Goal: Task Accomplishment & Management: Complete application form

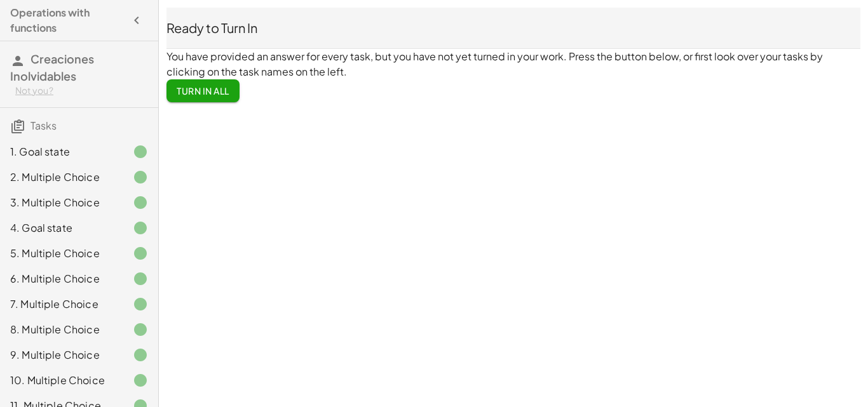
click at [45, 91] on div "Not you?" at bounding box center [81, 90] width 133 height 13
click at [74, 113] on div "Log Out" at bounding box center [76, 117] width 103 height 15
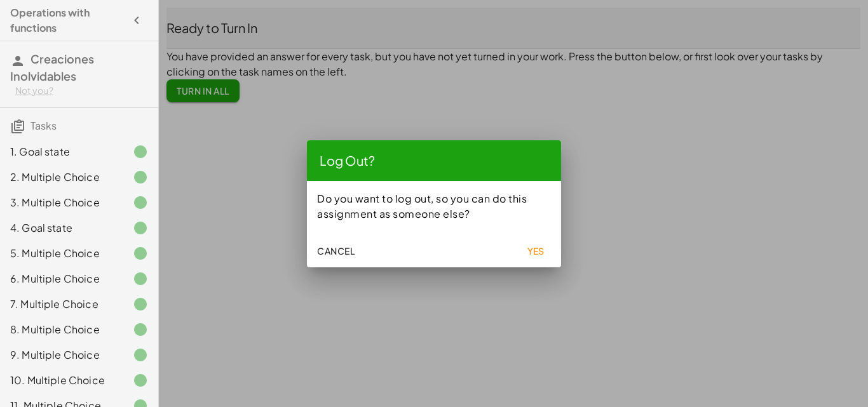
click at [536, 249] on span "Yes" at bounding box center [536, 250] width 18 height 11
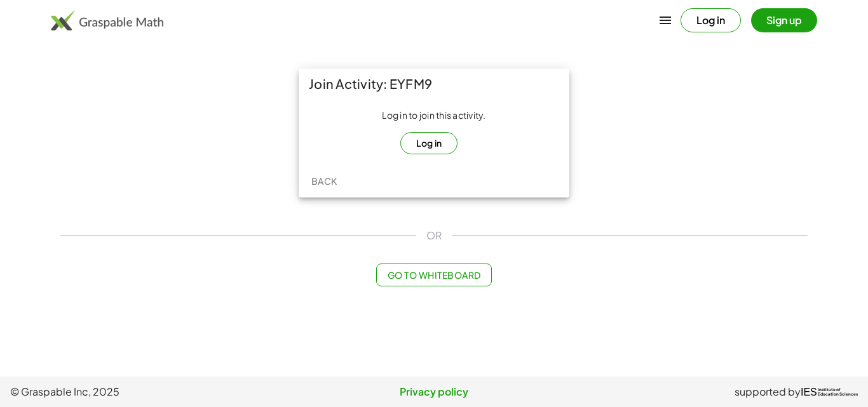
click at [436, 139] on button "Log in" at bounding box center [429, 143] width 58 height 22
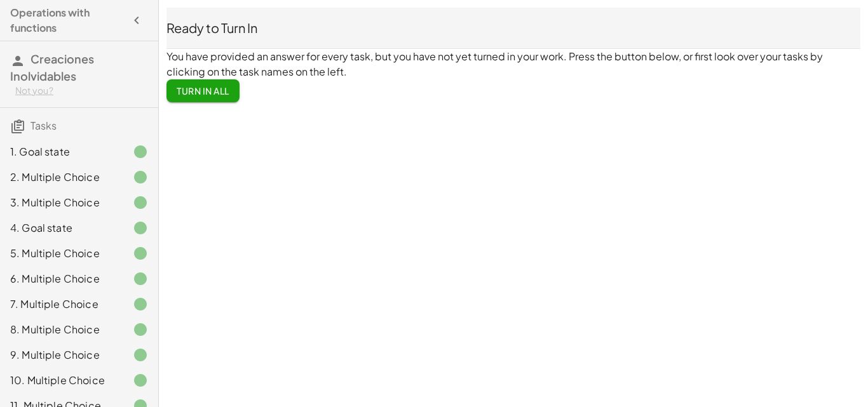
click at [35, 90] on div "Not you?" at bounding box center [81, 90] width 133 height 13
click at [0, 0] on div "Operations with functions Creaciones Inolvidables Not you? Tasks 1. Goal state …" at bounding box center [0, 0] width 0 height 0
click at [34, 92] on div "Not you?" at bounding box center [81, 90] width 133 height 13
click at [58, 111] on div "Log Out" at bounding box center [76, 117] width 103 height 15
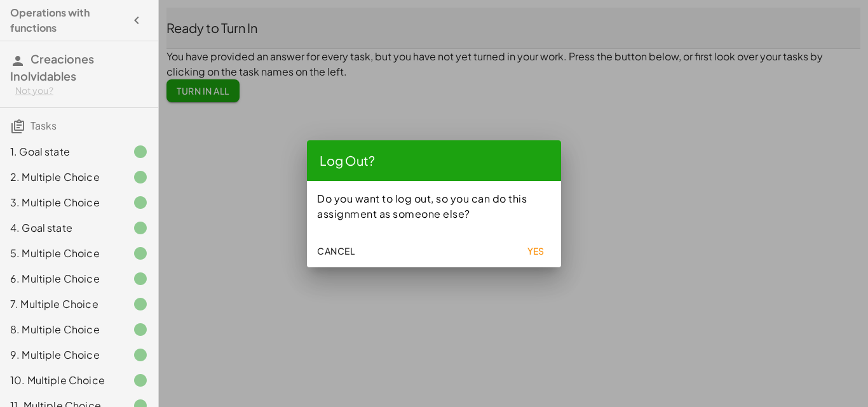
click at [534, 254] on span "Yes" at bounding box center [536, 250] width 18 height 11
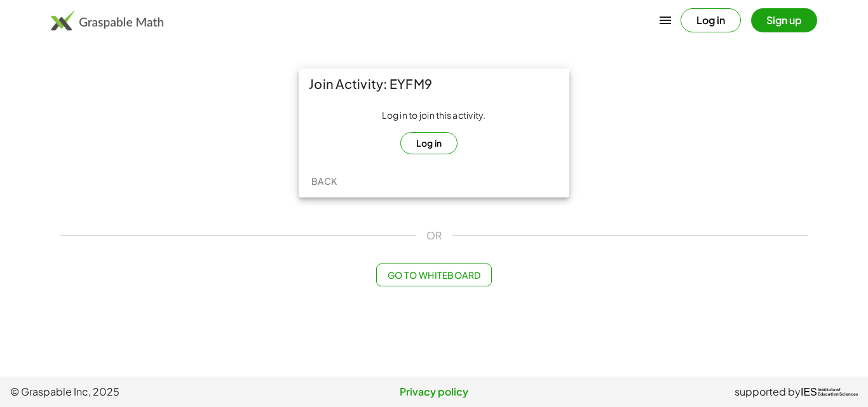
click at [427, 145] on button "Log in" at bounding box center [429, 143] width 58 height 22
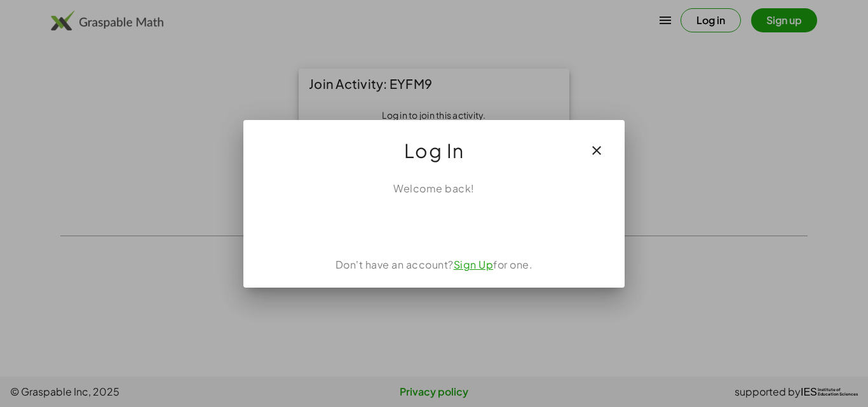
click at [478, 265] on link "Sign Up" at bounding box center [473, 264] width 40 height 13
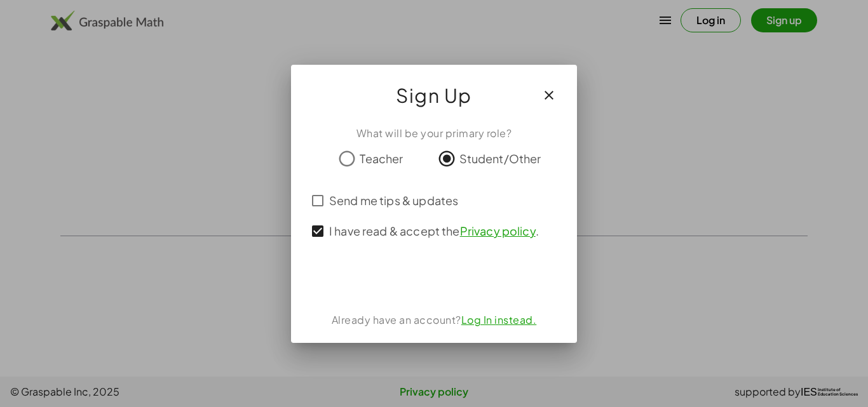
click at [423, 247] on div "What will be your primary role? Teacher Student/Other Send me tips & updates I …" at bounding box center [434, 229] width 286 height 227
click at [485, 156] on span "Student/Other" at bounding box center [500, 158] width 82 height 17
click at [550, 90] on icon "button" at bounding box center [548, 95] width 15 height 15
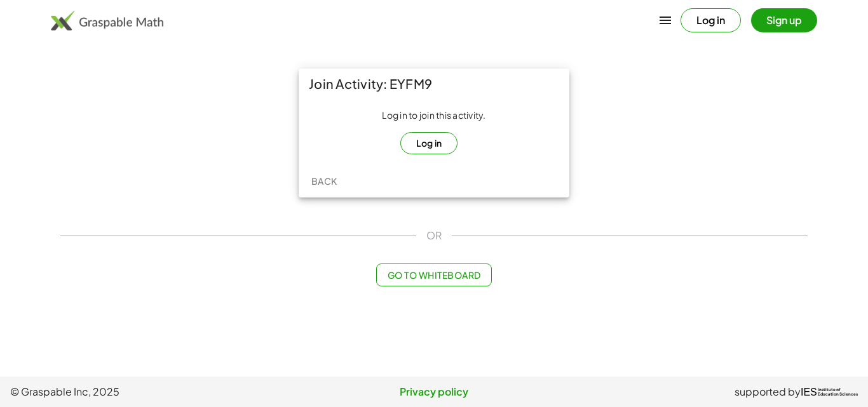
click at [796, 21] on button "Sign up" at bounding box center [784, 20] width 66 height 24
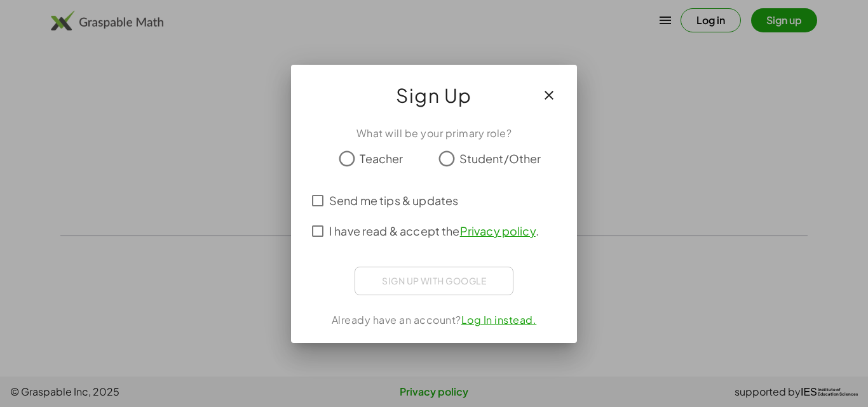
click at [474, 167] on label "Student/Other" at bounding box center [500, 158] width 82 height 25
click at [359, 230] on span "I have read & accept the Privacy policy ." at bounding box center [434, 230] width 210 height 17
click at [340, 229] on span "I have read & accept the Privacy policy ." at bounding box center [434, 230] width 210 height 17
click at [434, 283] on div "Sign up with Google" at bounding box center [433, 281] width 159 height 29
click at [334, 234] on span "I have read & accept the Privacy policy ." at bounding box center [434, 230] width 210 height 17
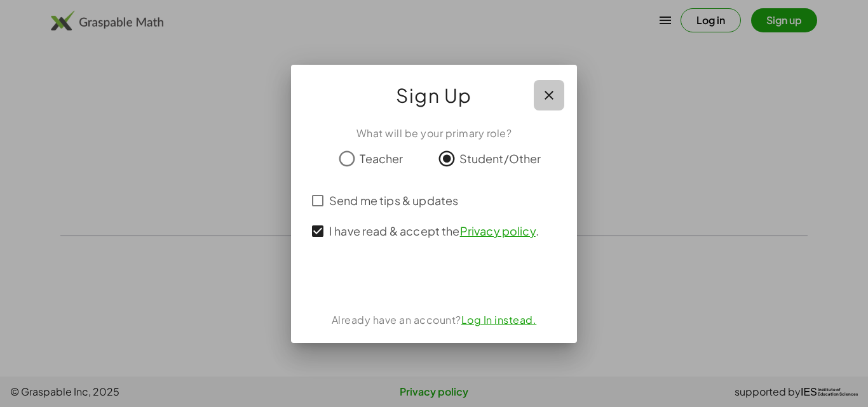
click at [553, 92] on icon "button" at bounding box center [548, 95] width 15 height 15
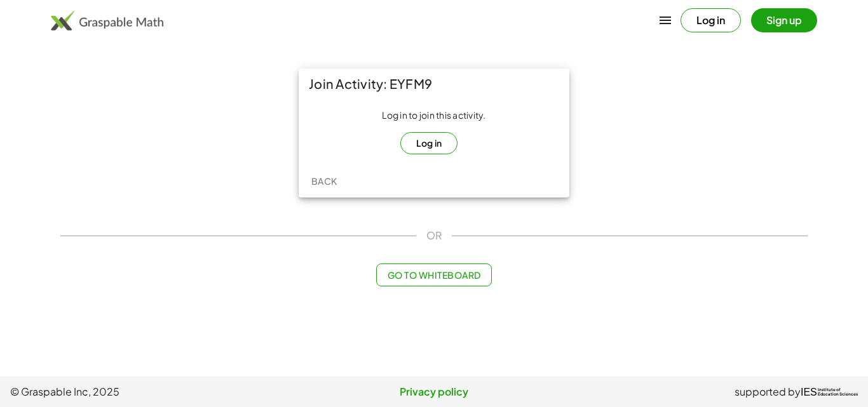
click at [662, 18] on icon "button" at bounding box center [664, 20] width 15 height 15
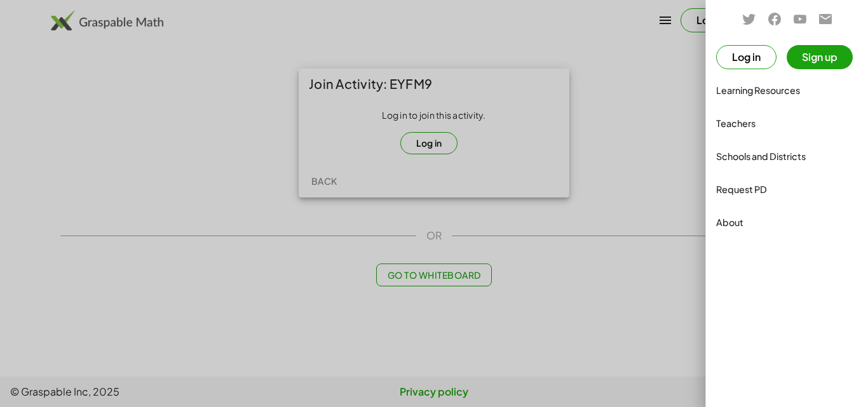
click at [663, 83] on div at bounding box center [434, 203] width 868 height 407
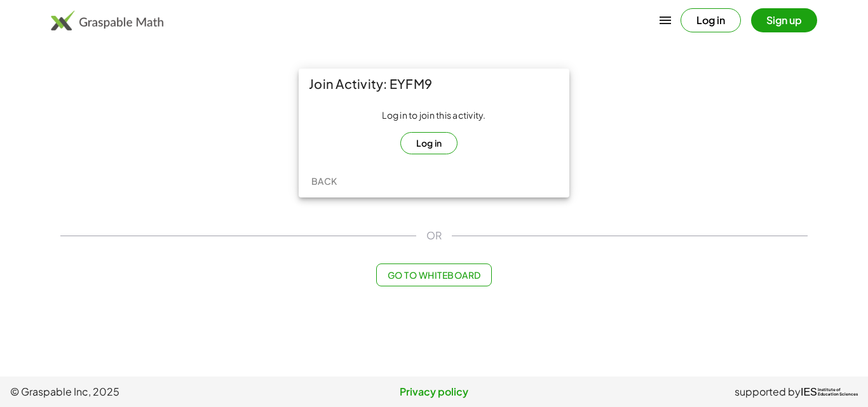
click at [317, 30] on div "Log in Sign up" at bounding box center [434, 20] width 868 height 30
click at [417, 141] on button "Log in" at bounding box center [429, 143] width 58 height 22
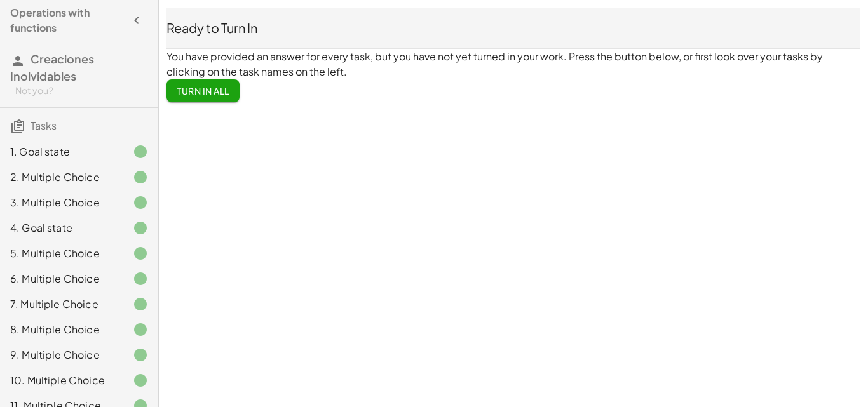
click at [83, 175] on div "2. Multiple Choice" at bounding box center [61, 177] width 102 height 15
